Goal: Task Accomplishment & Management: Manage account settings

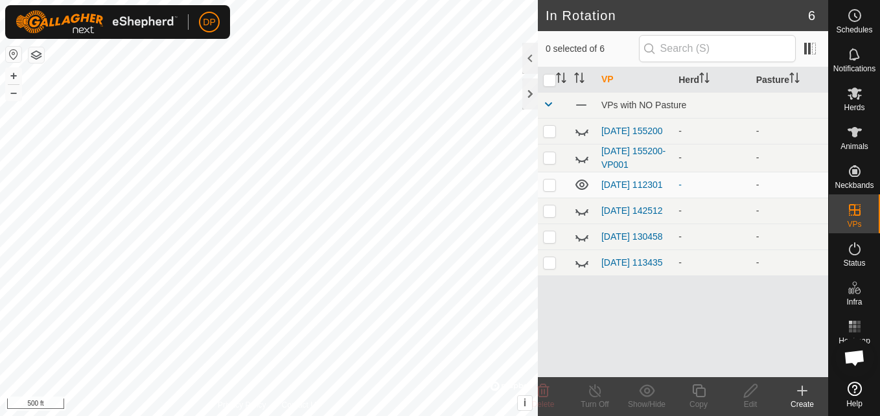
scroll to position [1349, 0]
click at [635, 180] on link "[DATE] 112301" at bounding box center [633, 185] width 62 height 10
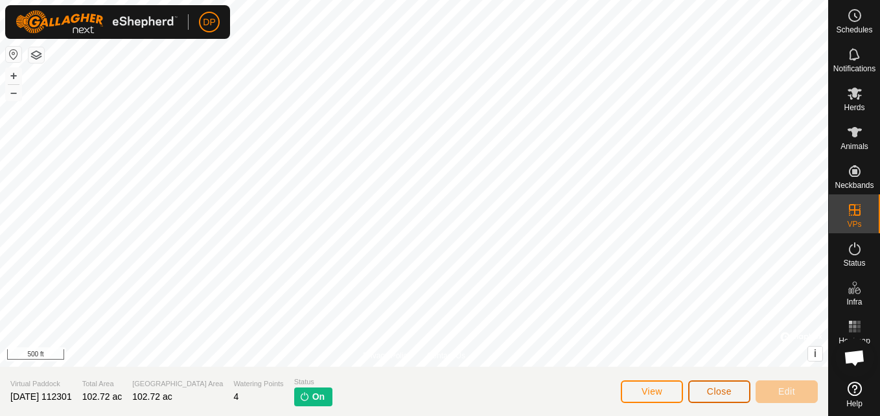
click at [705, 388] on button "Close" at bounding box center [720, 392] width 62 height 23
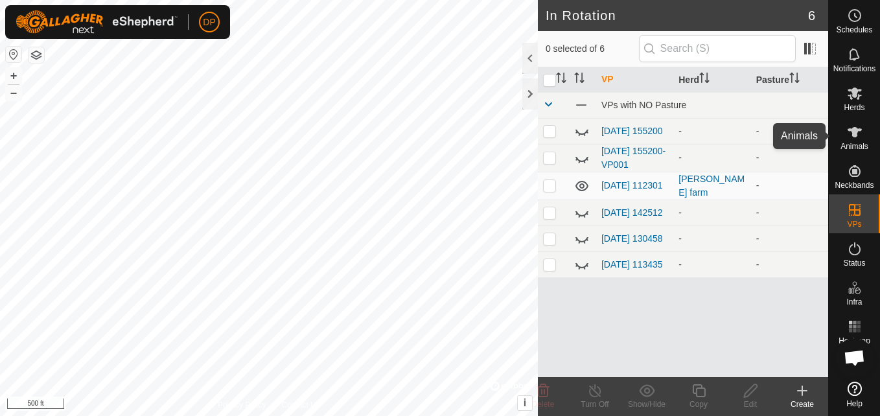
click at [859, 136] on icon at bounding box center [855, 132] width 16 height 16
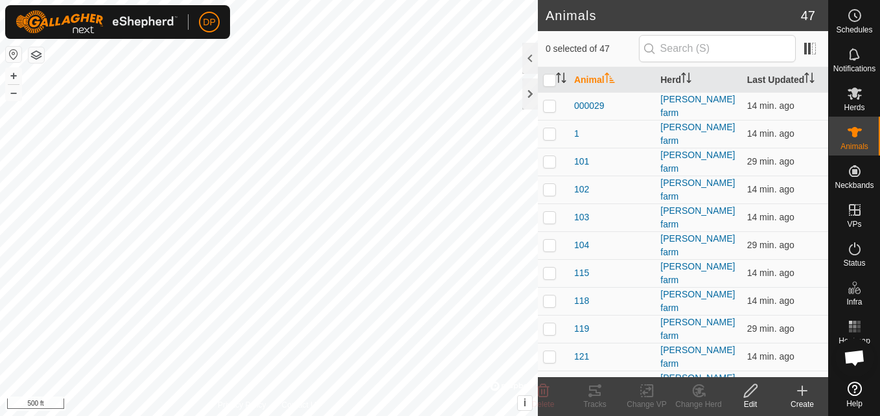
scroll to position [1349, 0]
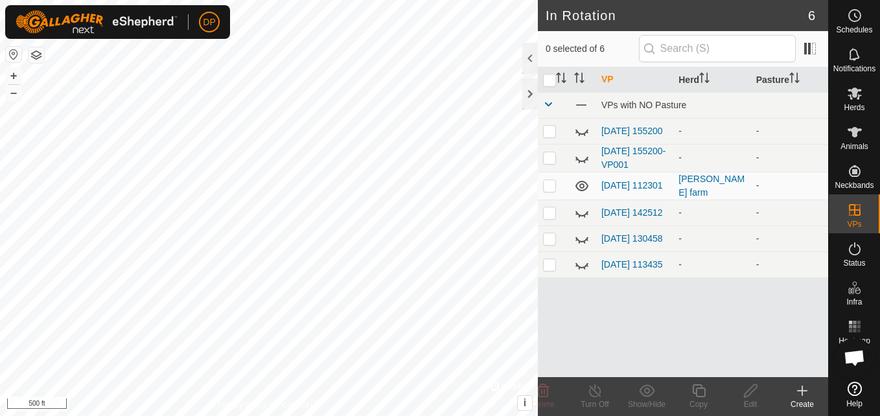
checkbox input "true"
click at [551, 185] on p-checkbox at bounding box center [549, 185] width 13 height 10
checkbox input "false"
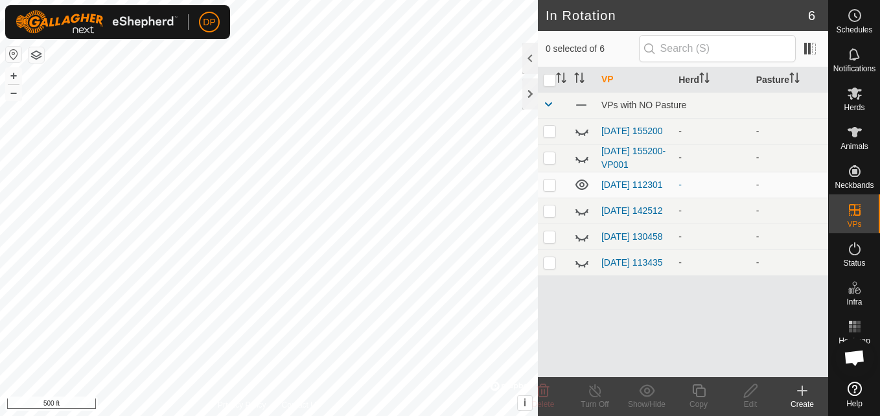
scroll to position [1349, 0]
click at [611, 268] on link "[DATE] 113435" at bounding box center [633, 262] width 62 height 10
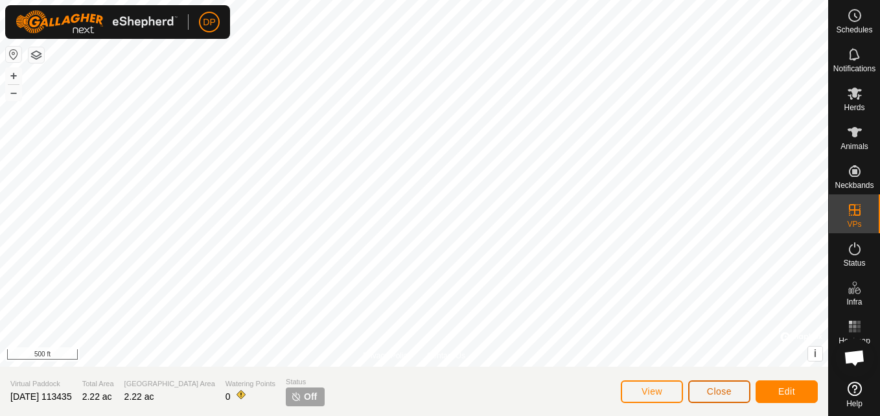
click at [704, 389] on button "Close" at bounding box center [720, 392] width 62 height 23
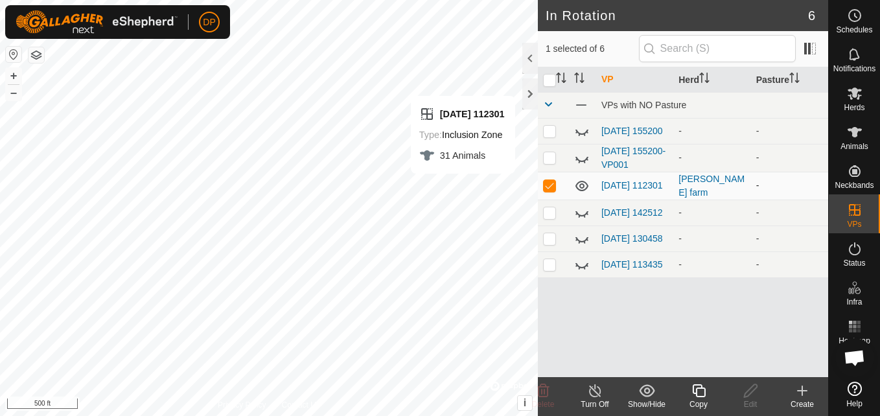
click at [551, 188] on p-checkbox at bounding box center [549, 185] width 13 height 10
click at [548, 189] on p-checkbox at bounding box center [549, 185] width 13 height 10
checkbox input "true"
click at [615, 180] on link "[DATE] 112301" at bounding box center [633, 185] width 62 height 10
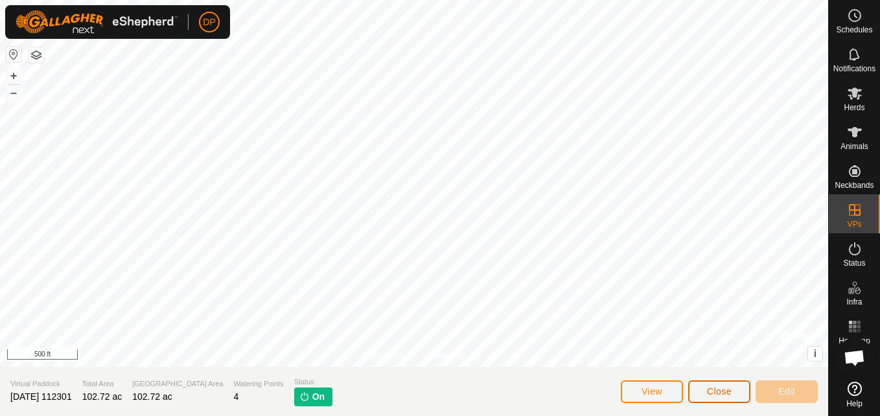
click at [701, 397] on button "Close" at bounding box center [720, 392] width 62 height 23
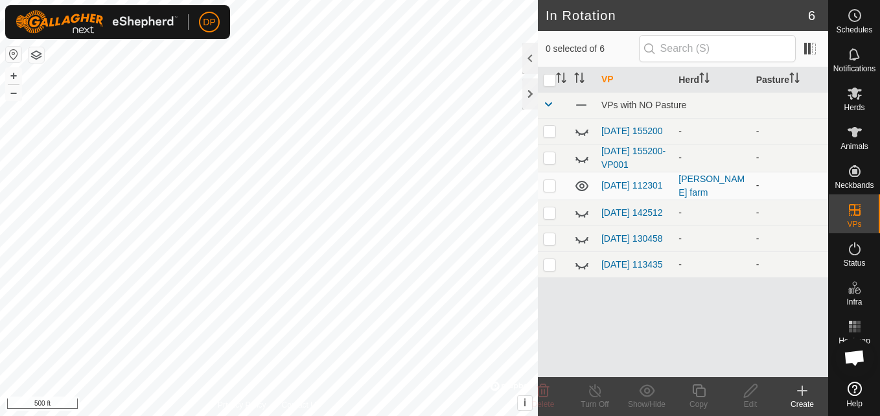
click at [547, 187] on p-checkbox at bounding box center [549, 185] width 13 height 10
click at [550, 184] on p-checkbox at bounding box center [549, 185] width 13 height 10
checkbox input "true"
